Goal: Information Seeking & Learning: Learn about a topic

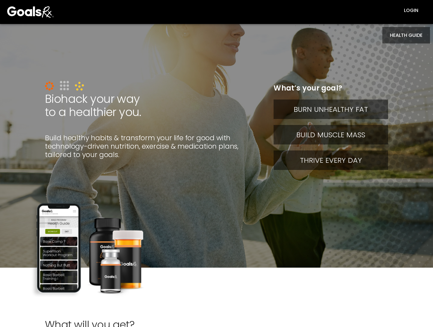
click at [387, 31] on button "HEALTH GUIDE" at bounding box center [406, 35] width 48 height 16
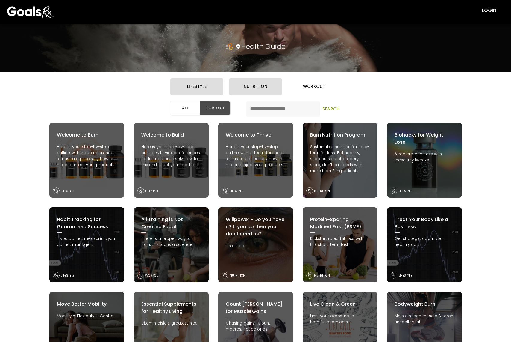
click at [319, 90] on button "workout" at bounding box center [314, 86] width 53 height 17
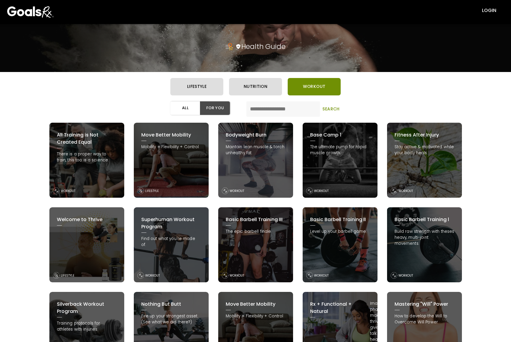
click at [316, 237] on div "Basic Barbell Training II Level up your barbell game. WORKOUT" at bounding box center [340, 244] width 75 height 75
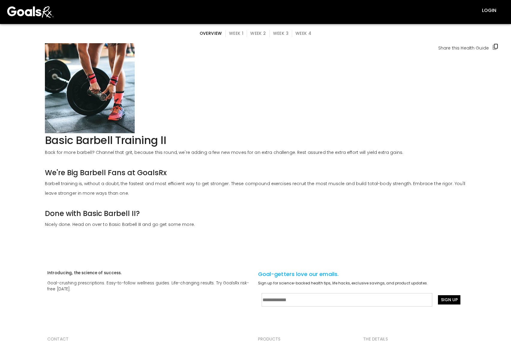
click at [242, 37] on div "overview Week 1 Week 2 Week 3 Week 4" at bounding box center [256, 33] width 119 height 19
click at [241, 34] on button "Week 1" at bounding box center [237, 33] width 22 height 7
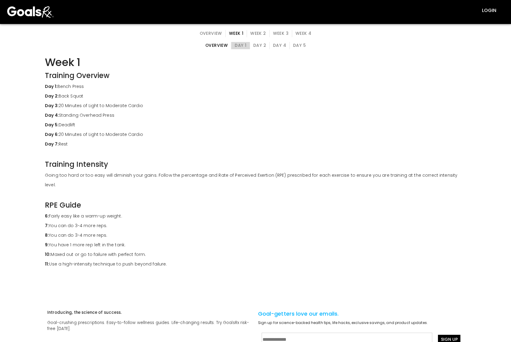
click at [238, 47] on button "Day 1" at bounding box center [240, 45] width 19 height 7
